Goal: Complete application form

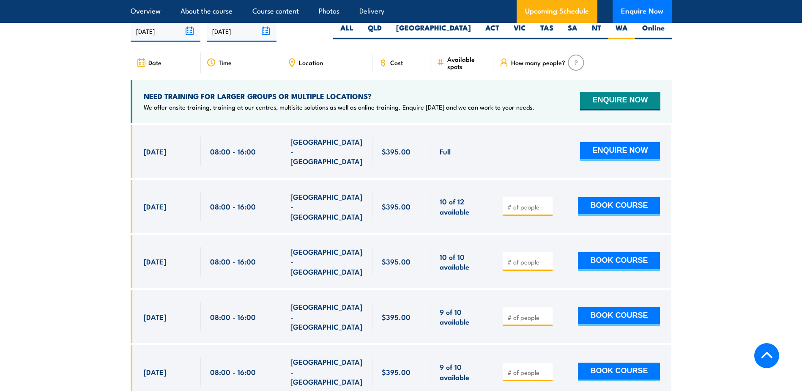
click at [81, 213] on section "UPCOMING SCHEDULE FOR - "Inspect and test fire blankets and fire extinguishers …" at bounding box center [401, 307] width 802 height 648
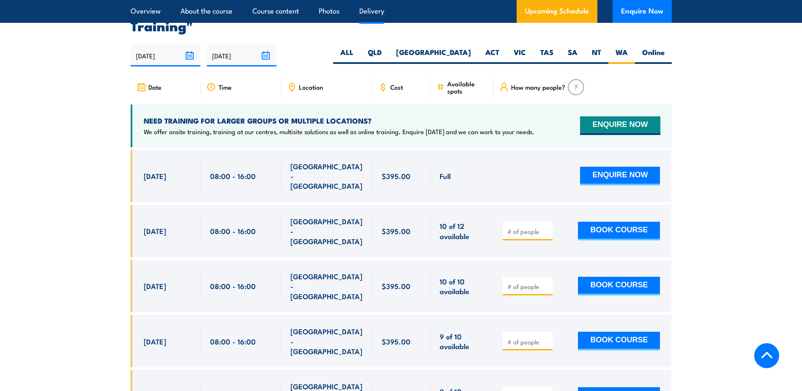
scroll to position [1208, 0]
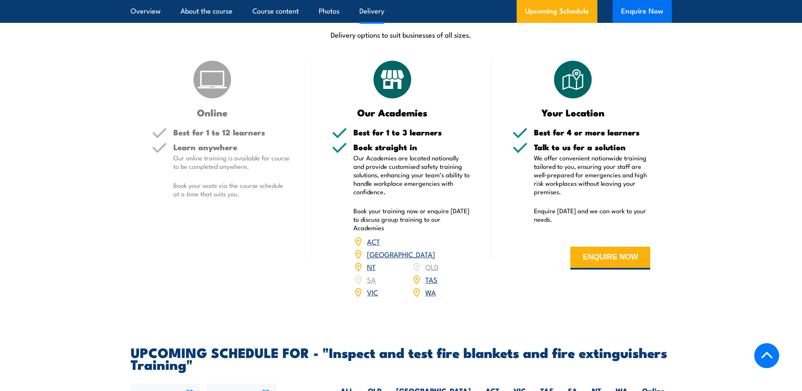
click at [641, 9] on button "Enquire Now" at bounding box center [642, 11] width 59 height 23
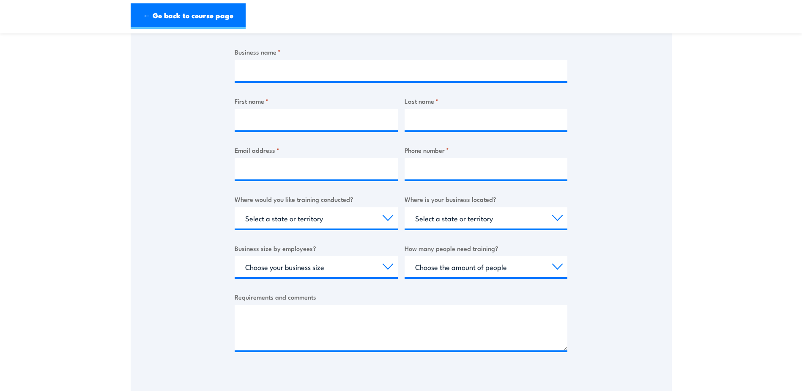
scroll to position [296, 0]
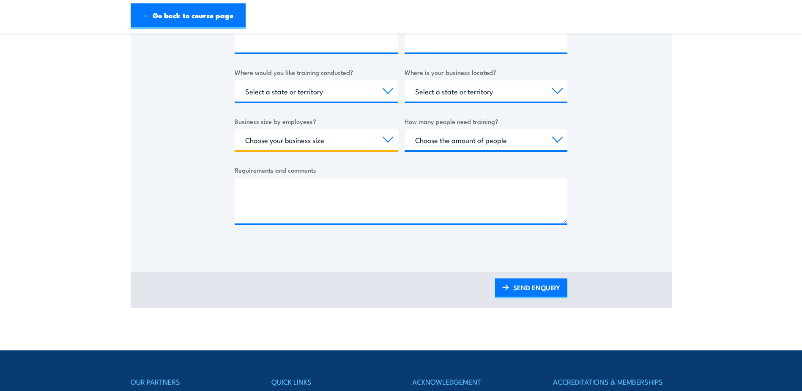
click at [388, 138] on select "Choose your business size 1 to 19 20 to 199 200+" at bounding box center [316, 139] width 163 height 21
select select "200+"
click at [235, 129] on select "Choose your business size 1 to 19 20 to 199 200+" at bounding box center [316, 139] width 163 height 21
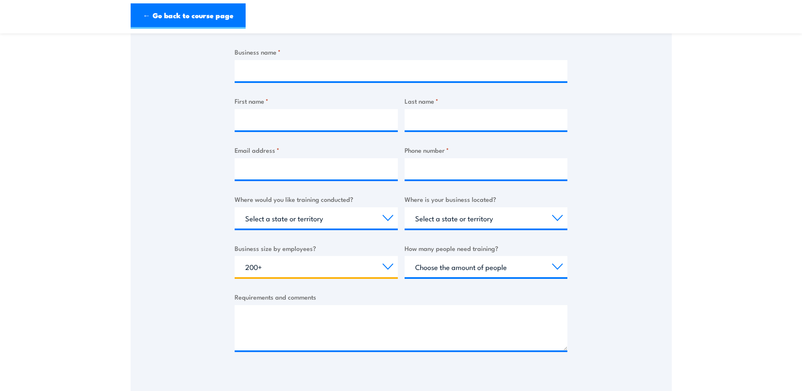
scroll to position [127, 0]
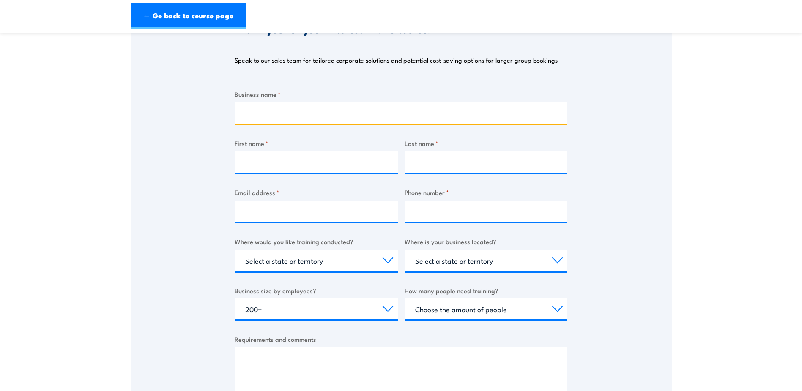
click at [283, 113] on input "Business name *" at bounding box center [401, 112] width 333 height 21
type input "BHP"
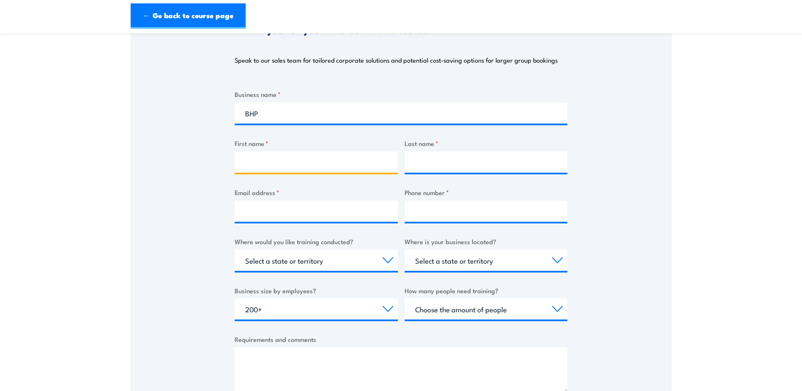
click at [288, 161] on input "First name *" at bounding box center [316, 161] width 163 height 21
type input "Jurnee"
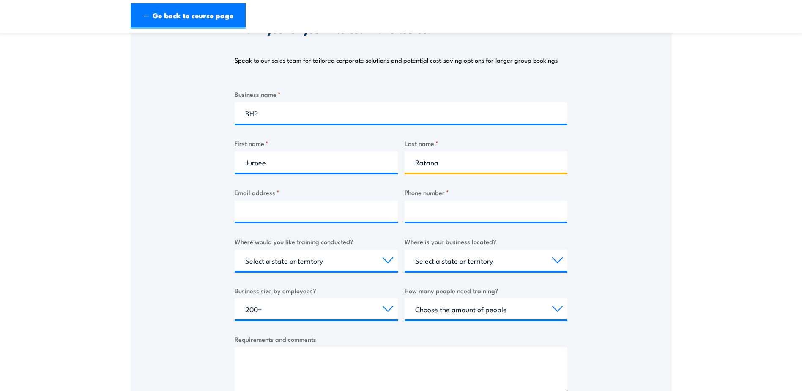
type input "Ratana"
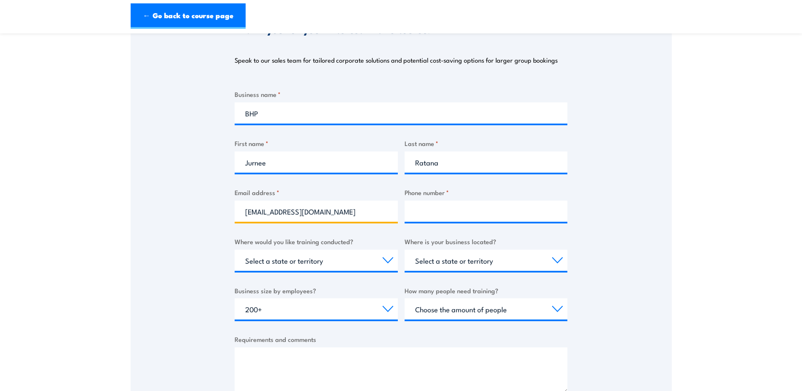
type input "jurnee.ratana@bhp.com"
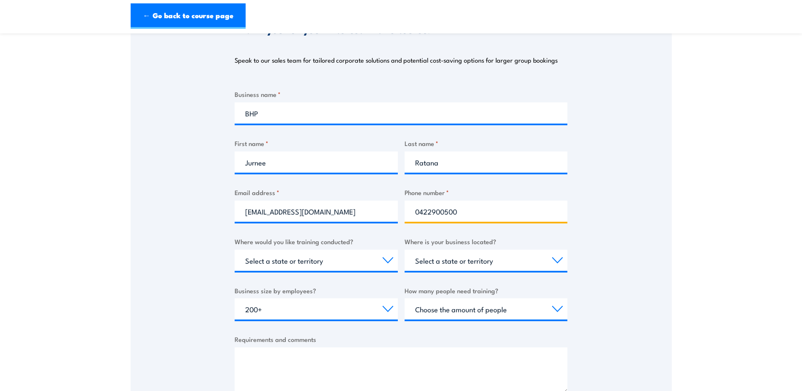
type input "0422900500"
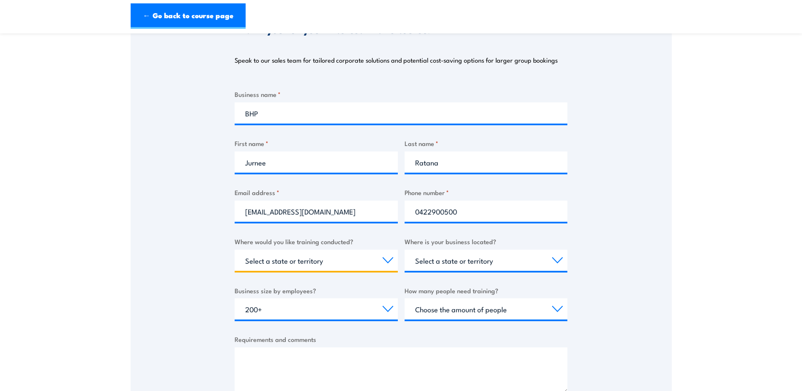
click at [346, 263] on select "Select a state or territory Nationally - multiple locations QLD NSW VIC SA ACT …" at bounding box center [316, 260] width 163 height 21
select select "WA"
click at [235, 250] on select "Select a state or territory Nationally - multiple locations QLD NSW VIC SA ACT …" at bounding box center [316, 260] width 163 height 21
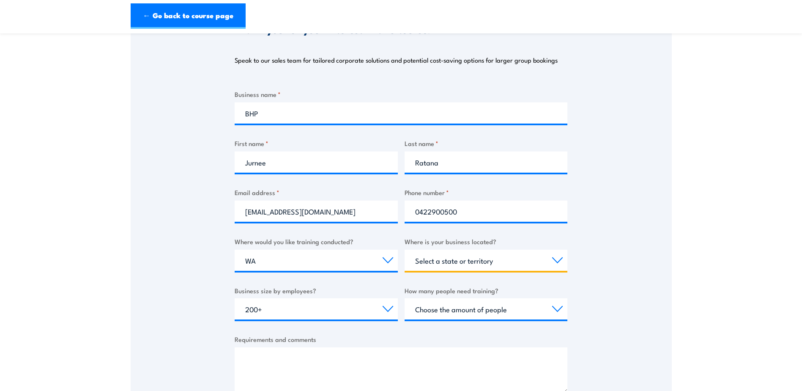
click at [460, 261] on select "Select a state or territory QLD NSW VIC SA ACT WA TAS NT" at bounding box center [486, 260] width 163 height 21
click at [465, 258] on select "Select a state or territory QLD NSW VIC SA ACT WA TAS NT" at bounding box center [486, 260] width 163 height 21
drag, startPoint x: 481, startPoint y: 263, endPoint x: 477, endPoint y: 248, distance: 15.3
click at [481, 263] on select "Select a state or territory QLD NSW VIC SA ACT WA TAS NT" at bounding box center [486, 260] width 163 height 21
select select "WA"
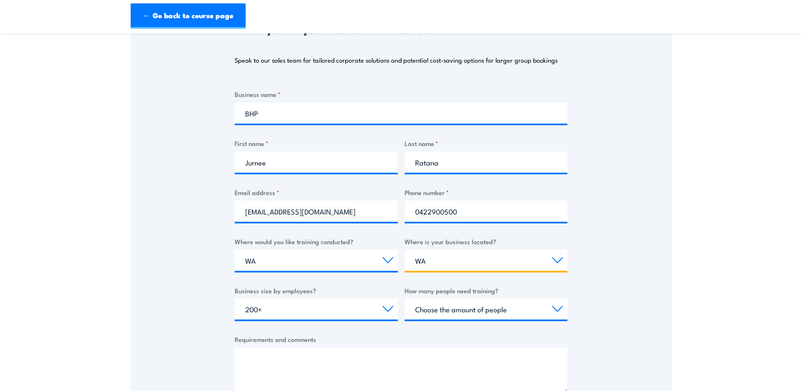
click at [405, 250] on select "Select a state or territory QLD NSW VIC SA ACT WA TAS NT" at bounding box center [486, 260] width 163 height 21
click at [467, 311] on select "Choose the amount of people 1 to 4 5 to 19 20+" at bounding box center [486, 308] width 163 height 21
select select "5 to 19"
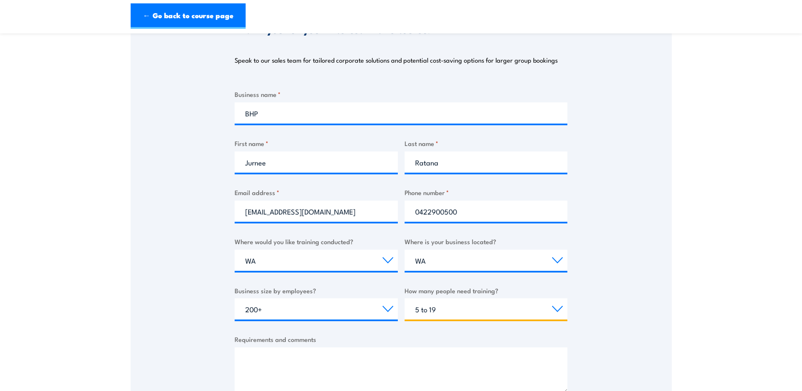
click at [405, 298] on select "Choose the amount of people 1 to 4 5 to 19 20+" at bounding box center [486, 308] width 163 height 21
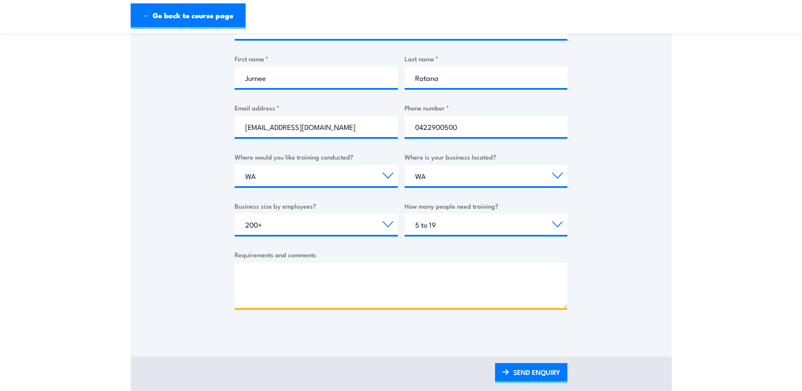
click at [319, 288] on textarea "Requirements and comments" at bounding box center [401, 285] width 333 height 45
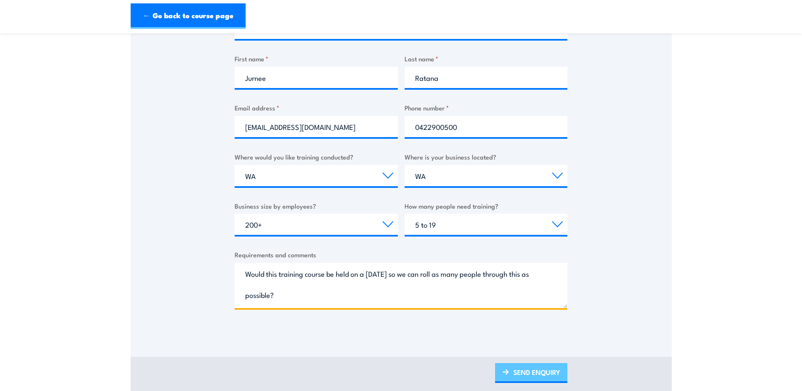
type textarea "Would this training course be held on a Wednesday so we can roll as many people…"
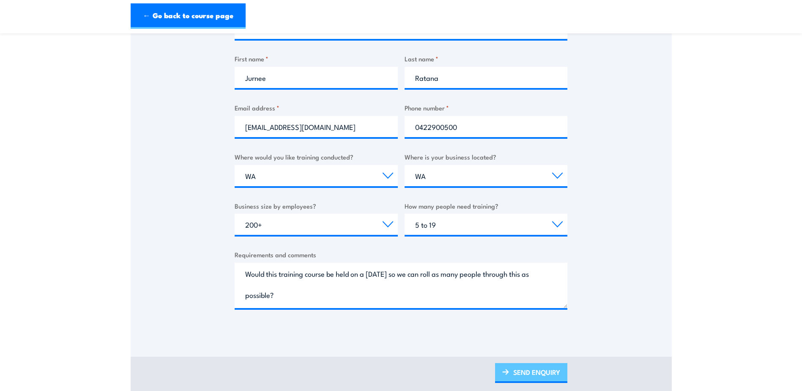
click at [523, 374] on link "SEND ENQUIRY" at bounding box center [531, 373] width 72 height 20
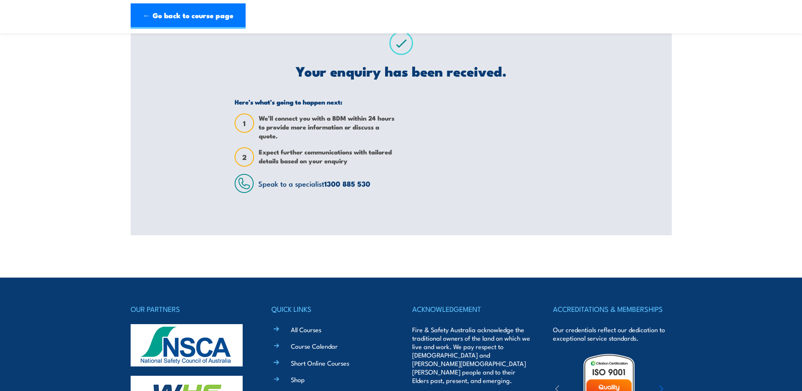
scroll to position [0, 0]
